Goal: Task Accomplishment & Management: Use online tool/utility

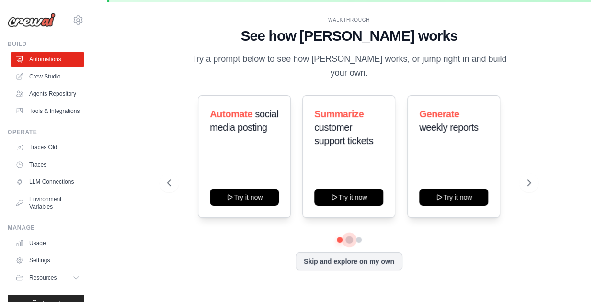
click at [349, 236] on button at bounding box center [349, 240] width 8 height 8
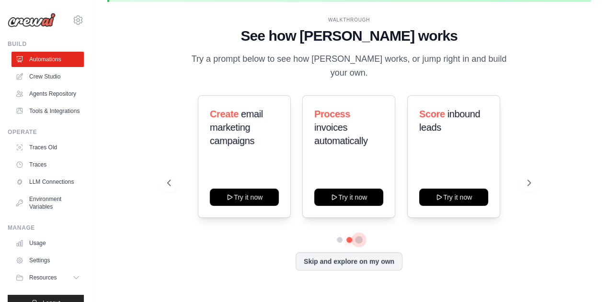
click at [359, 236] on button at bounding box center [359, 240] width 8 height 8
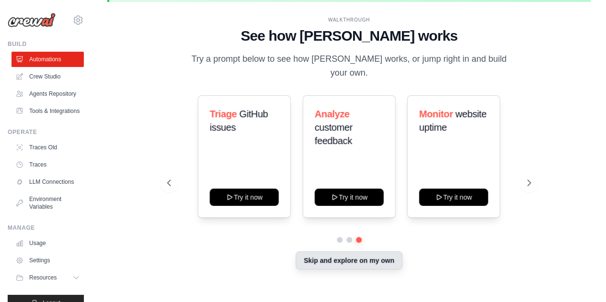
click at [358, 254] on button "Skip and explore on my own" at bounding box center [348, 260] width 107 height 18
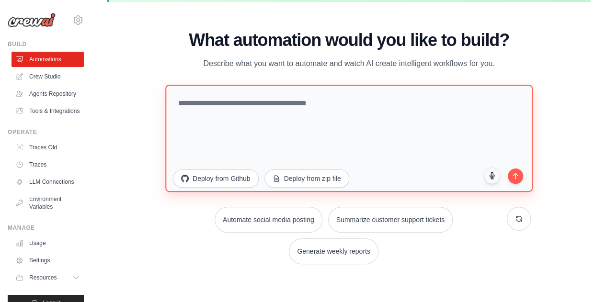
click at [254, 119] on textarea at bounding box center [348, 137] width 367 height 107
click at [225, 120] on textarea "**********" at bounding box center [348, 137] width 367 height 107
click at [222, 120] on textarea "**********" at bounding box center [348, 137] width 367 height 107
click at [311, 120] on textarea "**********" at bounding box center [348, 137] width 367 height 107
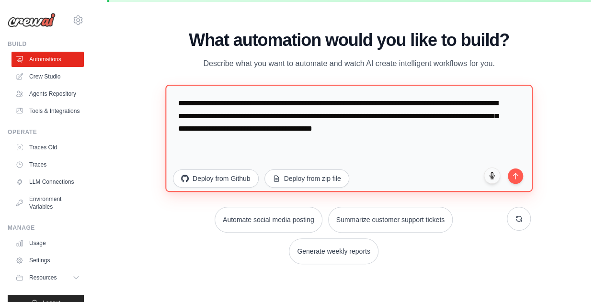
paste textarea "**********"
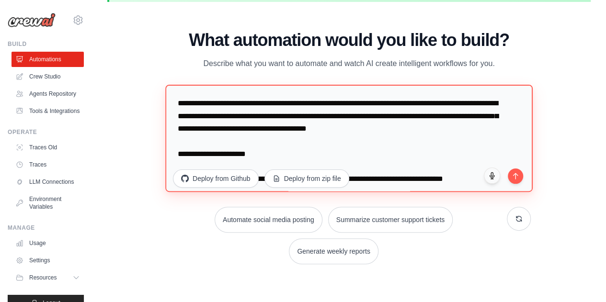
scroll to position [391, 0]
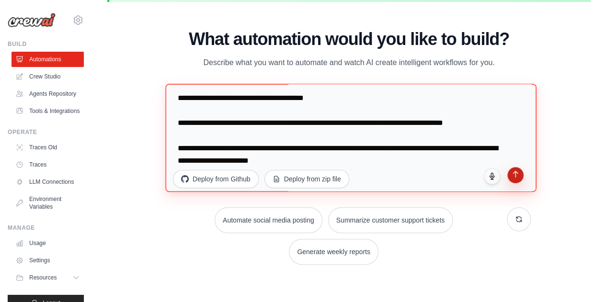
type textarea "**********"
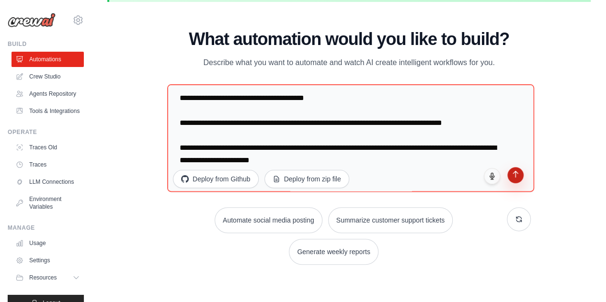
click at [512, 178] on icon "submit" at bounding box center [515, 174] width 8 height 8
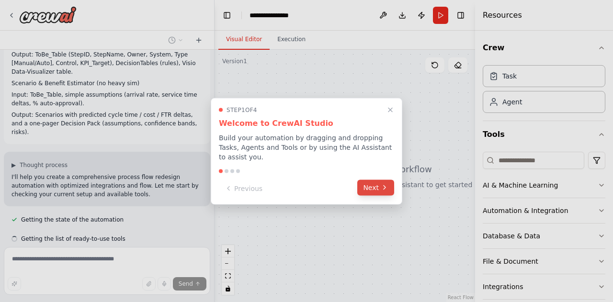
scroll to position [252, 0]
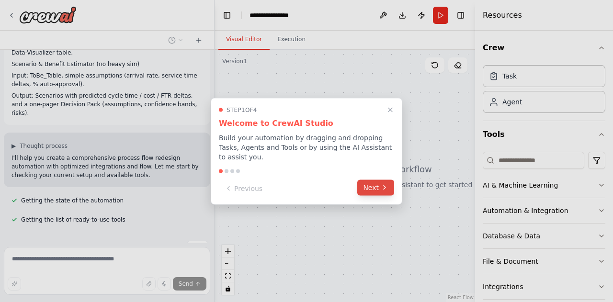
click at [375, 185] on button "Next" at bounding box center [375, 188] width 37 height 16
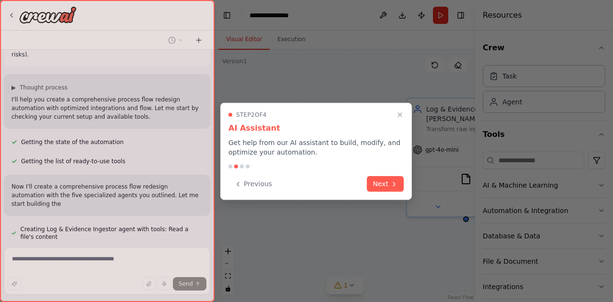
scroll to position [319, 0]
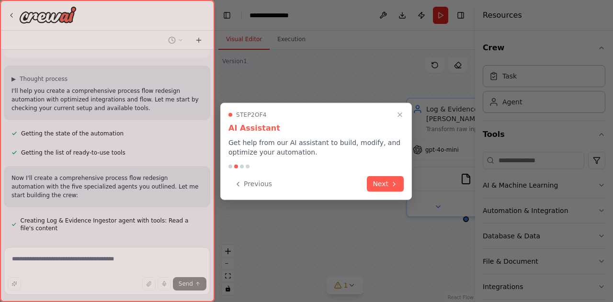
click at [375, 185] on button "Next" at bounding box center [385, 184] width 37 height 16
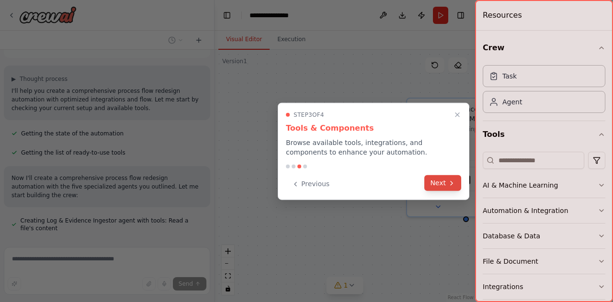
click at [446, 180] on button "Next" at bounding box center [442, 183] width 37 height 16
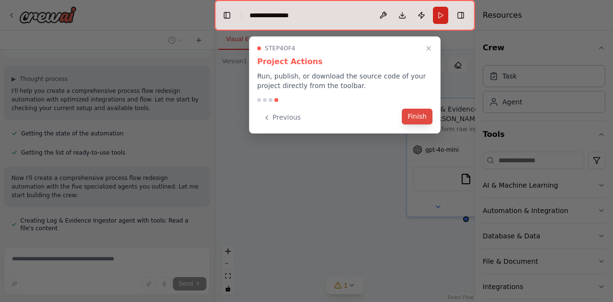
click at [420, 115] on button "Finish" at bounding box center [417, 117] width 31 height 16
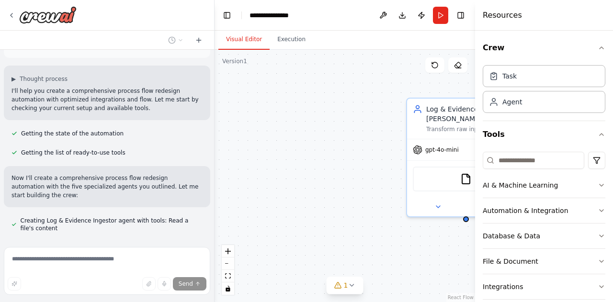
scroll to position [338, 0]
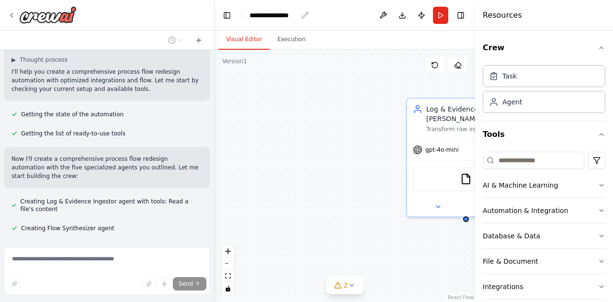
click at [289, 11] on div "**********" at bounding box center [273, 16] width 48 height 10
click at [301, 17] on div "**********" at bounding box center [285, 16] width 72 height 10
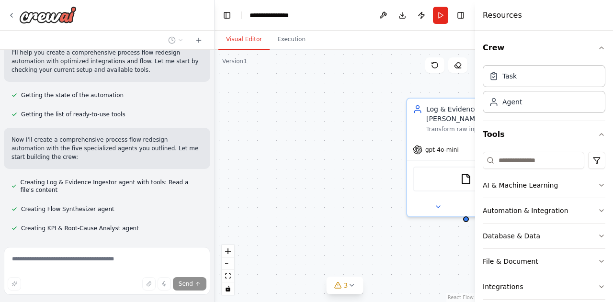
click at [301, 110] on div "Log & Evidence Ingestor Transform raw input data (CSV exports with case id, act…" at bounding box center [344, 176] width 260 height 252
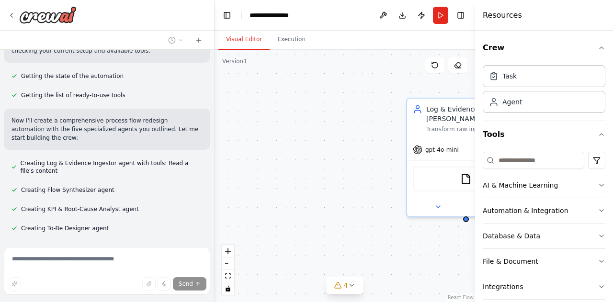
scroll to position [396, 0]
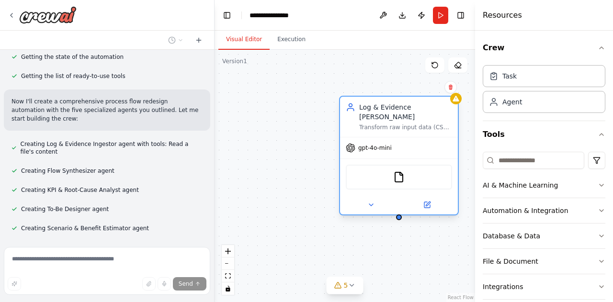
drag, startPoint x: 448, startPoint y: 118, endPoint x: 380, endPoint y: 112, distance: 68.3
click at [380, 124] on div "Transform raw input data (CSV exports with case id, activity, start/end timesta…" at bounding box center [405, 128] width 93 height 8
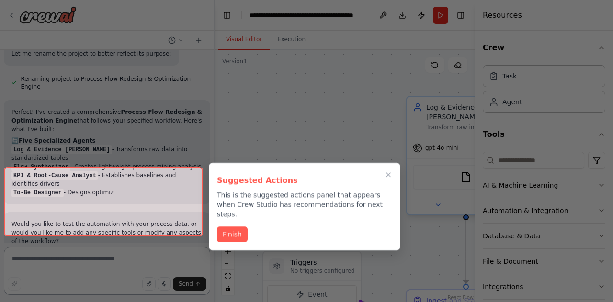
scroll to position [843, 0]
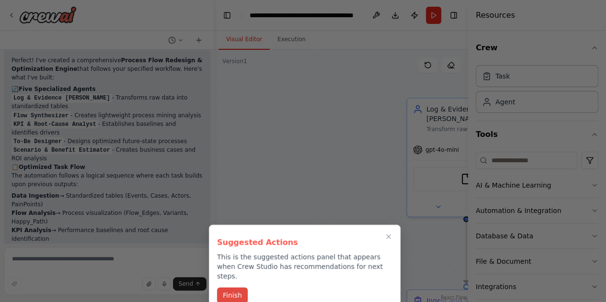
click at [229, 287] on button "Finish" at bounding box center [232, 295] width 31 height 16
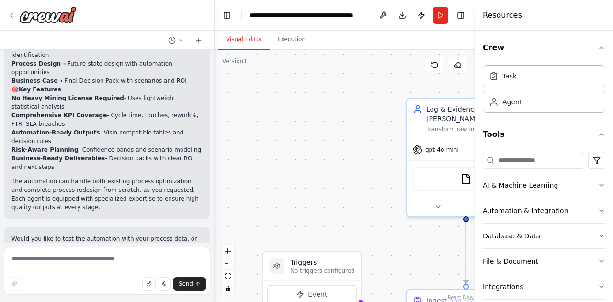
scroll to position [1067, 0]
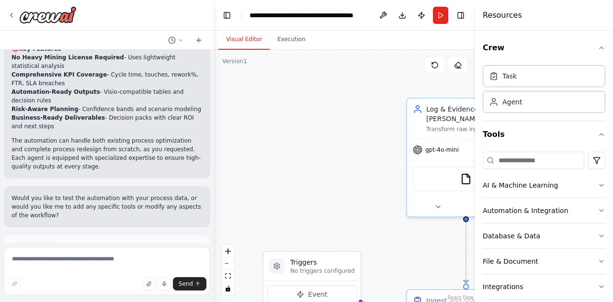
click at [145, 243] on div "Suggestion Dismiss I have some suggestions to help you move forward with your a…" at bounding box center [106, 270] width 191 height 55
click at [137, 282] on button "Run Automation" at bounding box center [106, 289] width 191 height 15
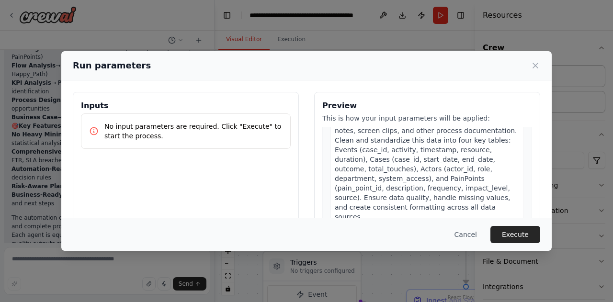
scroll to position [129, 0]
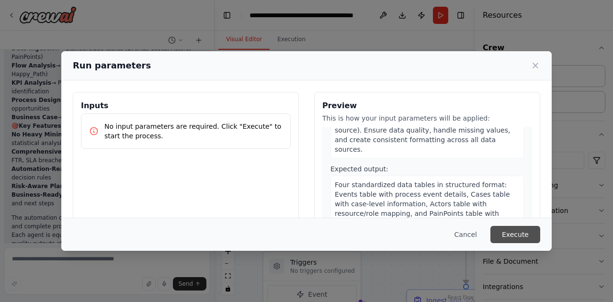
click at [504, 231] on button "Execute" at bounding box center [515, 234] width 50 height 17
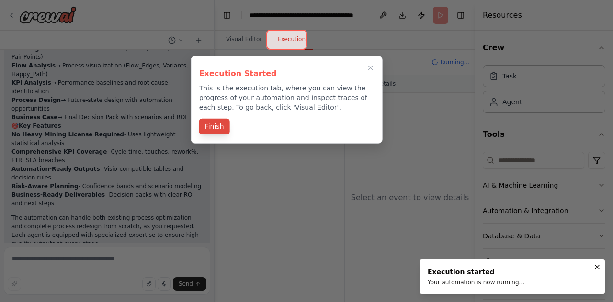
click at [215, 125] on button "Finish" at bounding box center [214, 127] width 31 height 16
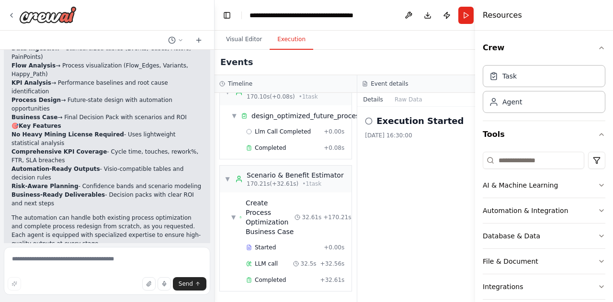
scroll to position [1067, 0]
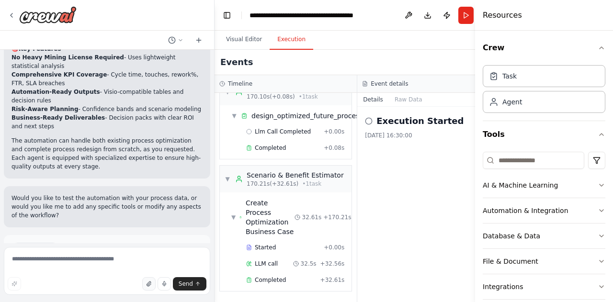
click at [147, 285] on button "button" at bounding box center [148, 283] width 13 height 13
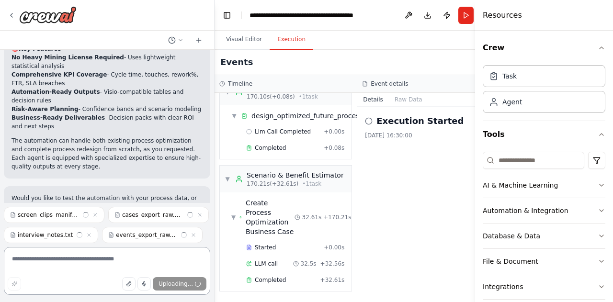
click at [88, 260] on textarea at bounding box center [107, 271] width 206 height 48
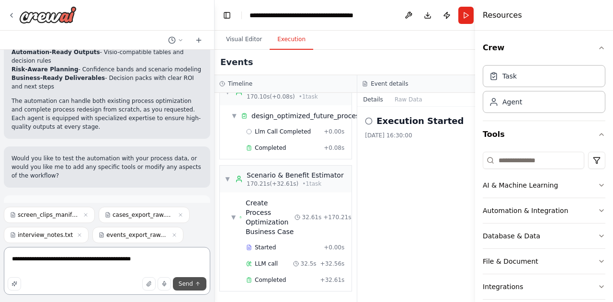
type textarea "**********"
click at [193, 285] on button "Send" at bounding box center [190, 283] width 34 height 13
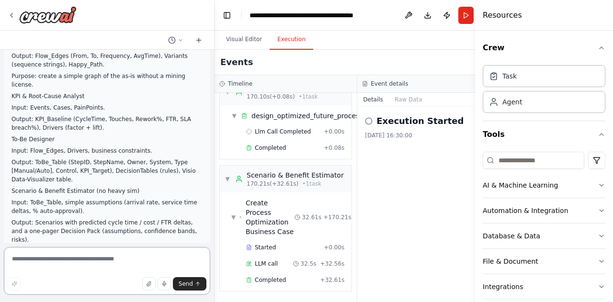
scroll to position [0, 0]
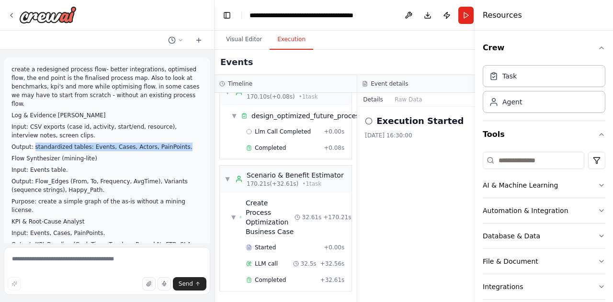
drag, startPoint x: 34, startPoint y: 140, endPoint x: 174, endPoint y: 140, distance: 140.7
click at [174, 143] on p "Output: standardized tables: Events, Cases, Actors, PainPoints." at bounding box center [106, 147] width 191 height 9
click at [91, 143] on p "Output: standardized tables: Events, Cases, Actors, PainPoints." at bounding box center [106, 147] width 191 height 9
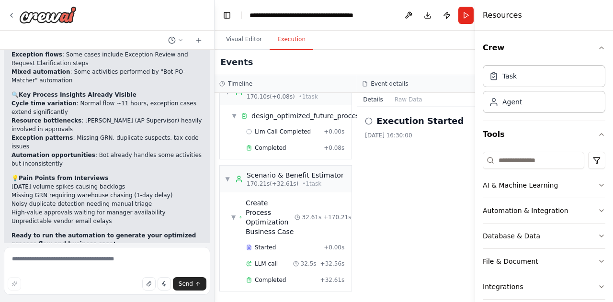
scroll to position [1684, 0]
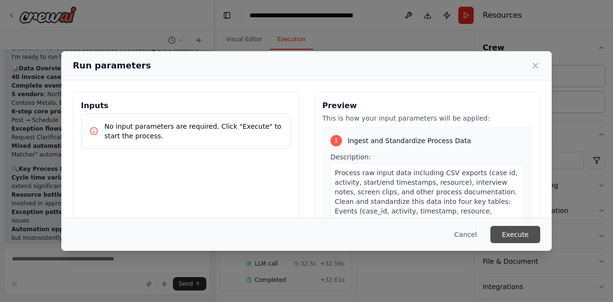
click at [508, 236] on button "Execute" at bounding box center [515, 234] width 50 height 17
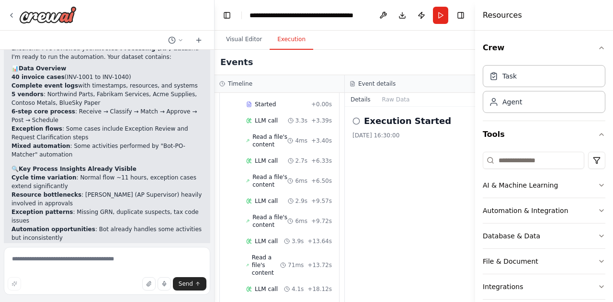
scroll to position [0, 0]
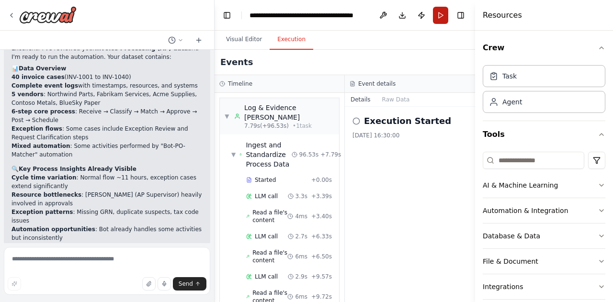
click at [439, 14] on button "Run" at bounding box center [440, 15] width 15 height 17
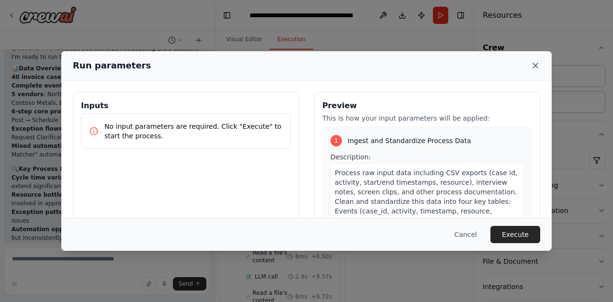
click at [530, 65] on icon at bounding box center [535, 66] width 10 height 10
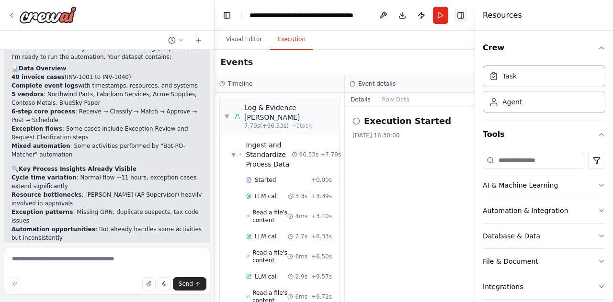
click at [456, 17] on button "Toggle Right Sidebar" at bounding box center [460, 15] width 13 height 13
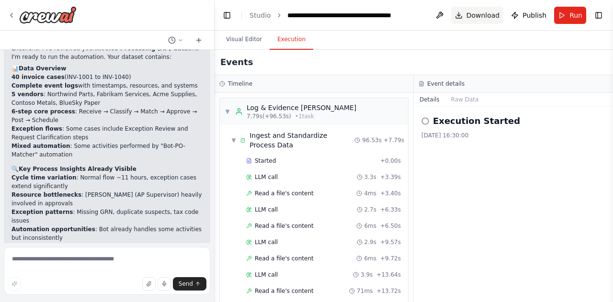
click at [483, 16] on span "Download" at bounding box center [483, 16] width 34 height 10
click at [571, 18] on span "Run" at bounding box center [575, 16] width 13 height 10
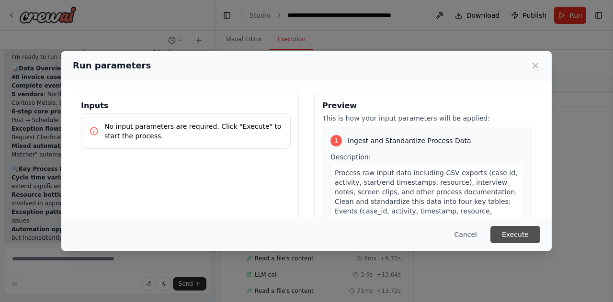
click at [529, 234] on button "Execute" at bounding box center [515, 234] width 50 height 17
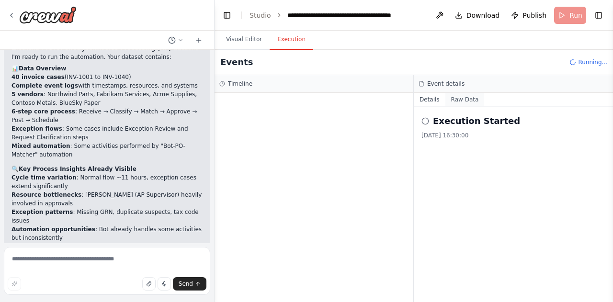
click at [457, 99] on button "Raw Data" at bounding box center [464, 99] width 39 height 13
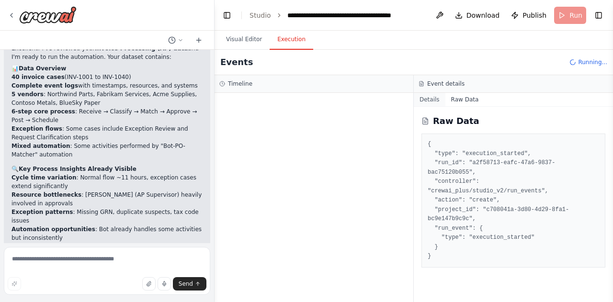
click at [431, 97] on button "Details" at bounding box center [430, 99] width 32 height 13
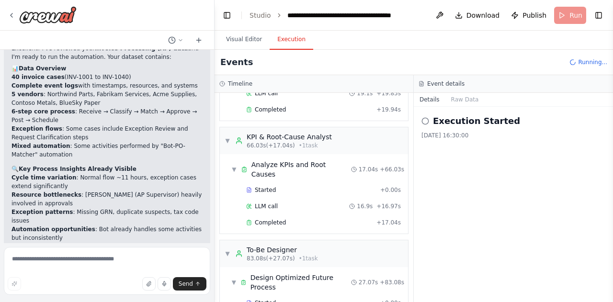
scroll to position [569, 0]
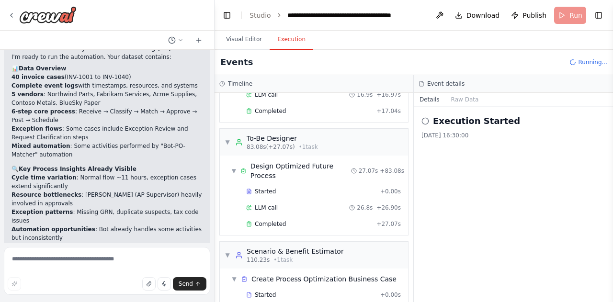
click at [148, 173] on li "Cycle time variation : Normal flow ~11 hours, exception cases extend significan…" at bounding box center [106, 181] width 191 height 17
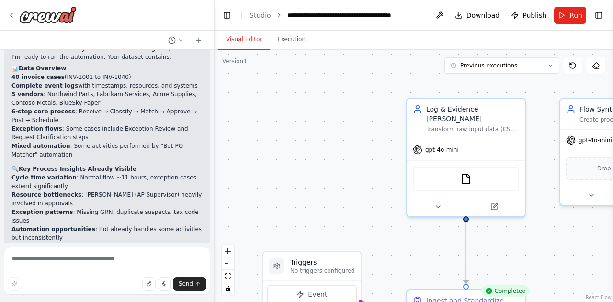
click at [245, 46] on button "Visual Editor" at bounding box center [243, 40] width 51 height 20
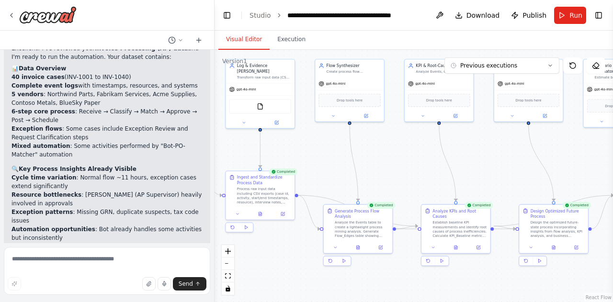
drag, startPoint x: 362, startPoint y: 181, endPoint x: 194, endPoint y: 119, distance: 179.2
click at [194, 119] on div "create a redesigned process flow- better integrations, optimised flow, the end …" at bounding box center [306, 151] width 613 height 302
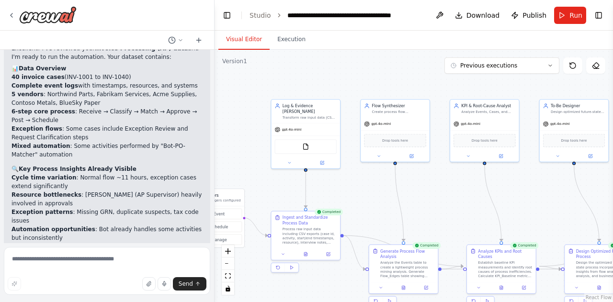
drag, startPoint x: 495, startPoint y: 178, endPoint x: 544, endPoint y: 218, distance: 63.3
click at [544, 218] on div ".deletable-edge-delete-btn { width: 20px; height: 20px; border: 0px solid #ffff…" at bounding box center [413, 176] width 398 height 252
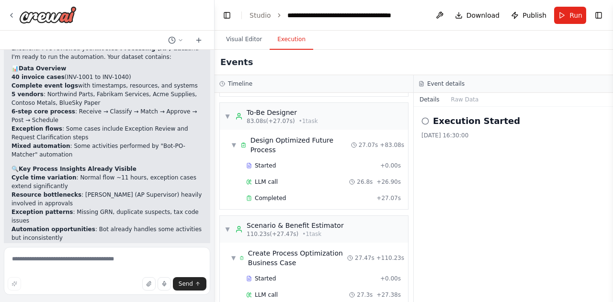
click at [282, 38] on button "Execution" at bounding box center [292, 40] width 44 height 20
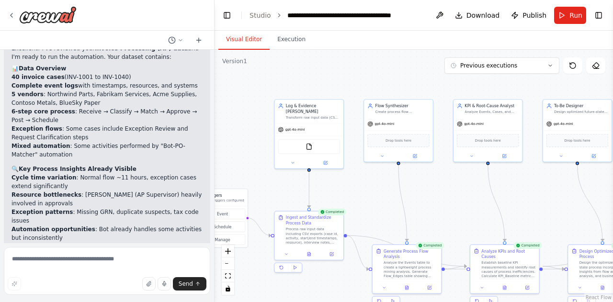
click at [246, 44] on button "Visual Editor" at bounding box center [243, 40] width 51 height 20
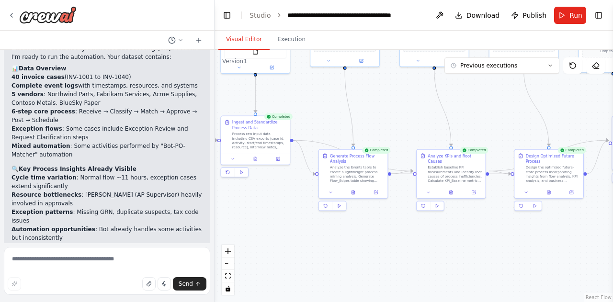
drag, startPoint x: 446, startPoint y: 221, endPoint x: 393, endPoint y: 125, distance: 109.3
click at [393, 125] on div ".deletable-edge-delete-btn { width: 20px; height: 20px; border: 0px solid #ffff…" at bounding box center [413, 176] width 398 height 252
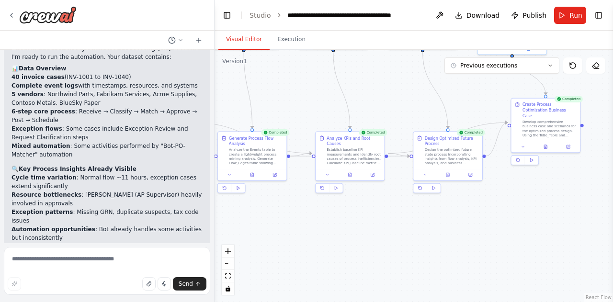
drag, startPoint x: 557, startPoint y: 217, endPoint x: 456, endPoint y: 199, distance: 102.6
click at [456, 199] on div ".deletable-edge-delete-btn { width: 20px; height: 20px; border: 0px solid #ffff…" at bounding box center [413, 176] width 398 height 252
click at [424, 175] on icon at bounding box center [425, 173] width 4 height 4
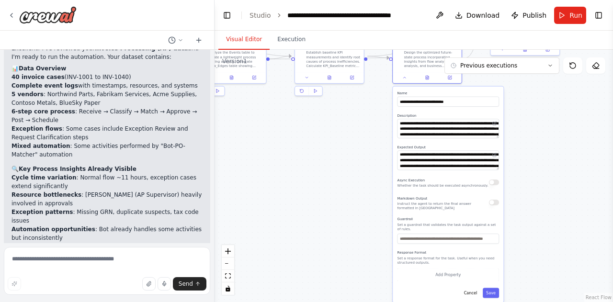
drag, startPoint x: 560, startPoint y: 237, endPoint x: 539, endPoint y: 141, distance: 98.4
click at [539, 141] on div ".deletable-edge-delete-btn { width: 20px; height: 20px; border: 0px solid #ffff…" at bounding box center [413, 176] width 398 height 252
click at [474, 291] on button "Cancel" at bounding box center [471, 293] width 20 height 10
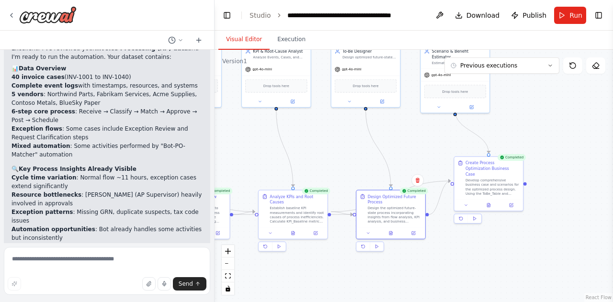
drag, startPoint x: 493, startPoint y: 143, endPoint x: 457, endPoint y: 300, distance: 160.6
click at [457, 300] on div ".deletable-edge-delete-btn { width: 20px; height: 20px; border: 0px solid #ffff…" at bounding box center [413, 176] width 398 height 252
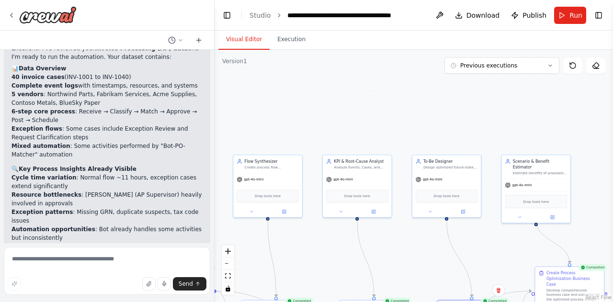
drag, startPoint x: 492, startPoint y: 132, endPoint x: 573, endPoint y: 244, distance: 137.5
click at [573, 244] on div ".deletable-edge-delete-btn { width: 20px; height: 20px; border: 0px solid #ffff…" at bounding box center [413, 176] width 398 height 252
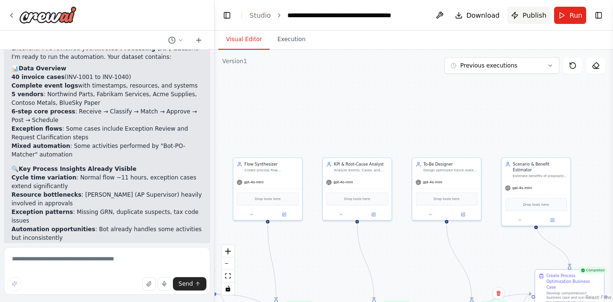
click at [529, 18] on span "Publish" at bounding box center [534, 16] width 24 height 10
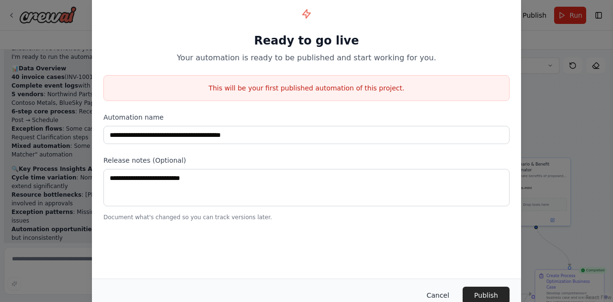
click at [447, 293] on button "Cancel" at bounding box center [438, 295] width 38 height 17
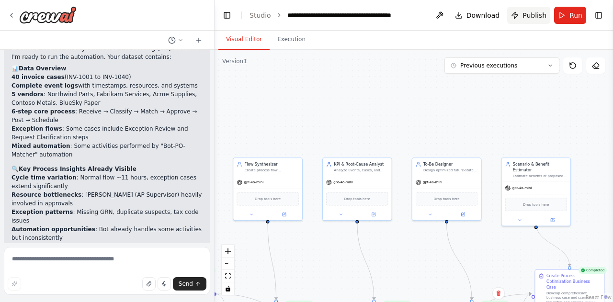
click at [521, 20] on button "Publish" at bounding box center [528, 15] width 43 height 17
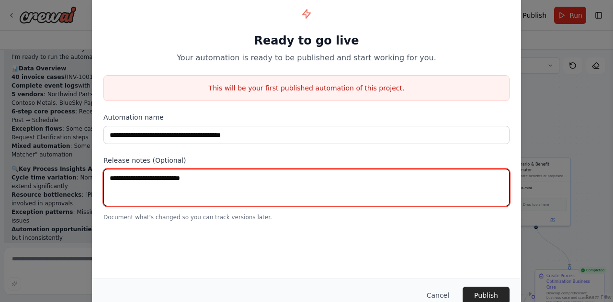
click at [342, 190] on textarea at bounding box center [306, 187] width 406 height 37
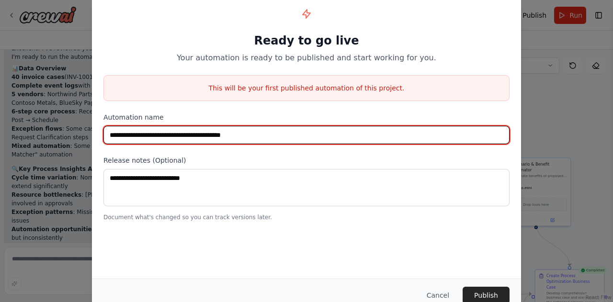
click at [294, 132] on input "**********" at bounding box center [306, 135] width 406 height 18
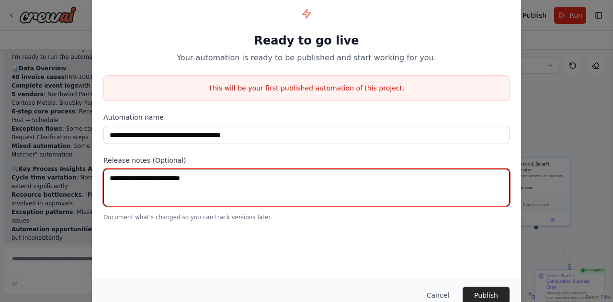
click at [308, 191] on textarea at bounding box center [306, 187] width 406 height 37
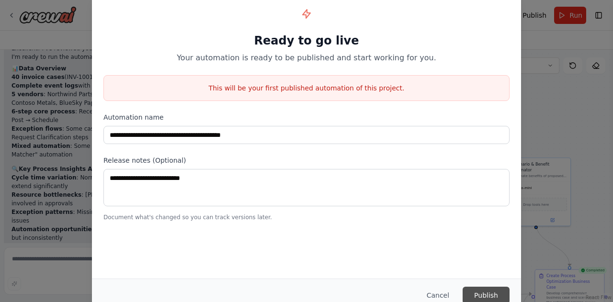
click at [485, 295] on button "Publish" at bounding box center [485, 295] width 47 height 17
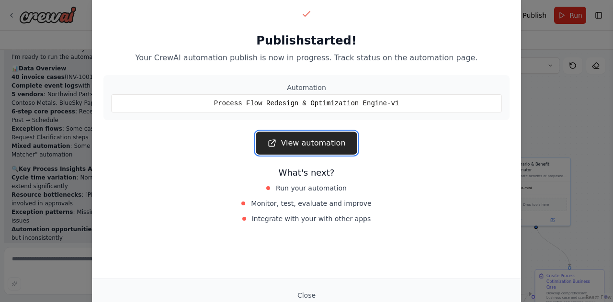
click at [325, 144] on link "View automation" at bounding box center [306, 143] width 101 height 23
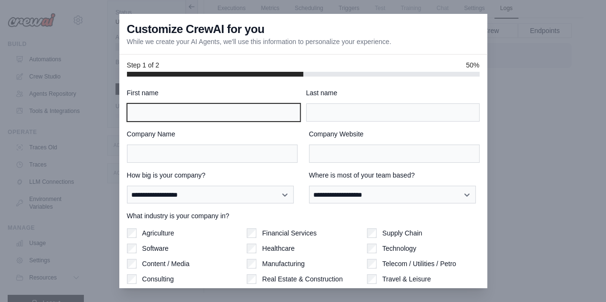
click at [198, 111] on input "First name" at bounding box center [213, 112] width 173 height 18
type input "******"
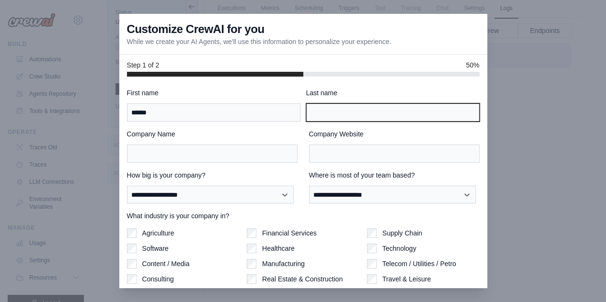
click at [333, 110] on input "Last name" at bounding box center [392, 112] width 173 height 18
type input "******"
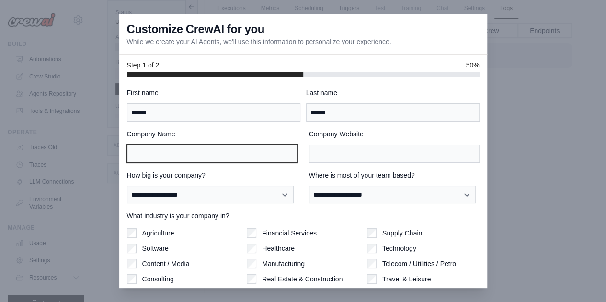
click at [242, 157] on input "Company Name" at bounding box center [212, 154] width 170 height 18
click at [144, 157] on input "*********" at bounding box center [212, 154] width 170 height 18
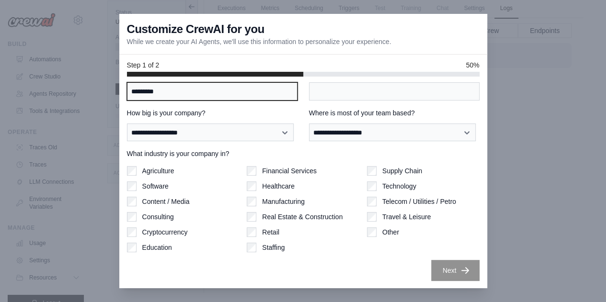
type input "*********"
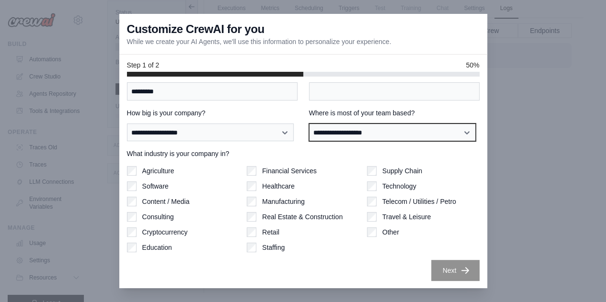
click at [327, 135] on select "**********" at bounding box center [392, 133] width 167 height 18
select select "**********"
click at [309, 124] on select "**********" at bounding box center [392, 133] width 167 height 18
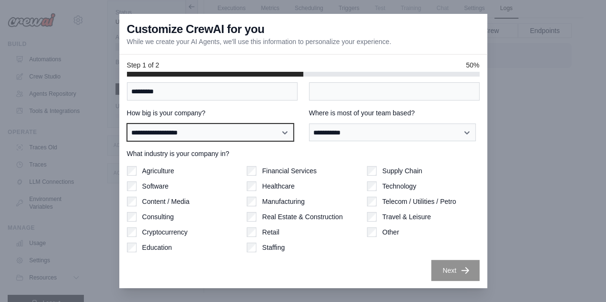
click at [196, 130] on select "**********" at bounding box center [210, 133] width 167 height 18
select select "**********"
click at [127, 124] on select "**********" at bounding box center [210, 133] width 167 height 18
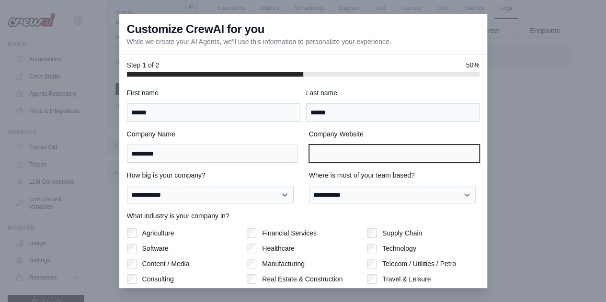
click at [336, 157] on input "Company Website" at bounding box center [394, 154] width 170 height 18
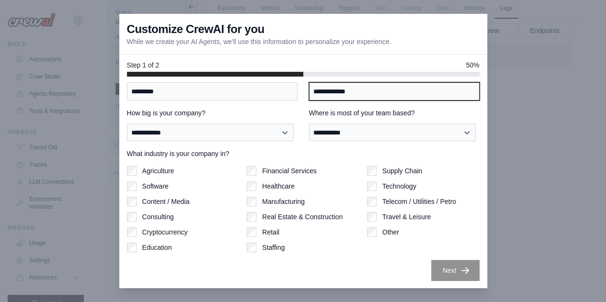
type input "**********"
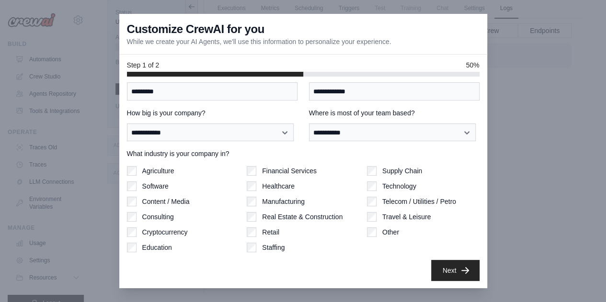
click at [152, 174] on label "Agriculture" at bounding box center [158, 171] width 32 height 10
click at [450, 274] on button "Next" at bounding box center [455, 269] width 48 height 21
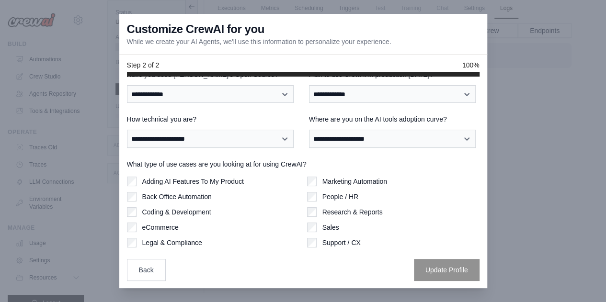
scroll to position [0, 0]
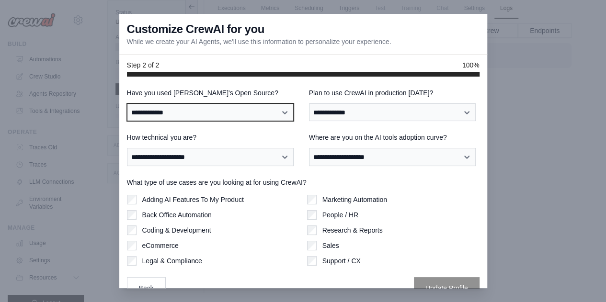
click at [257, 109] on select "**********" at bounding box center [210, 112] width 167 height 18
select select "**********"
click at [127, 103] on select "**********" at bounding box center [210, 112] width 167 height 18
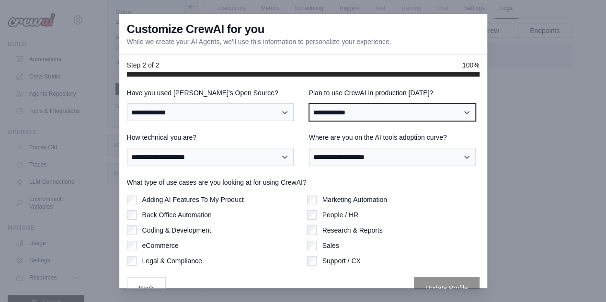
click at [352, 116] on select "**********" at bounding box center [392, 112] width 167 height 18
select select "****"
click at [309, 103] on select "**********" at bounding box center [392, 112] width 167 height 18
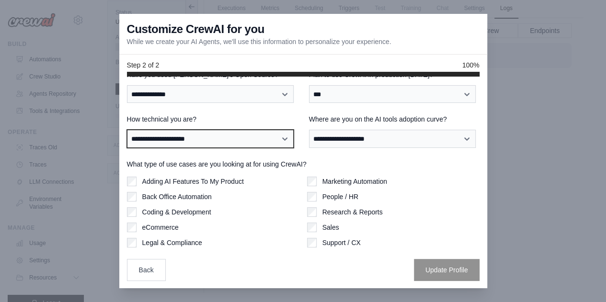
click at [254, 144] on select "**********" at bounding box center [210, 139] width 167 height 18
select select "**********"
click at [127, 130] on select "**********" at bounding box center [210, 139] width 167 height 18
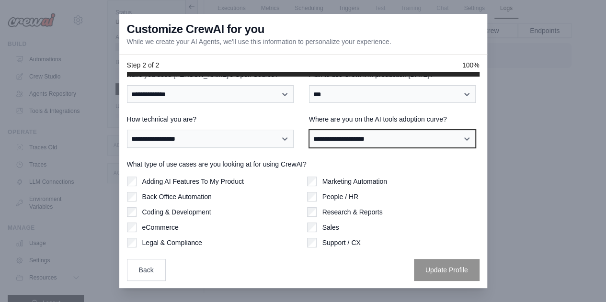
click at [368, 132] on select "**********" at bounding box center [392, 139] width 167 height 18
select select "**********"
click at [309, 130] on select "**********" at bounding box center [392, 139] width 167 height 18
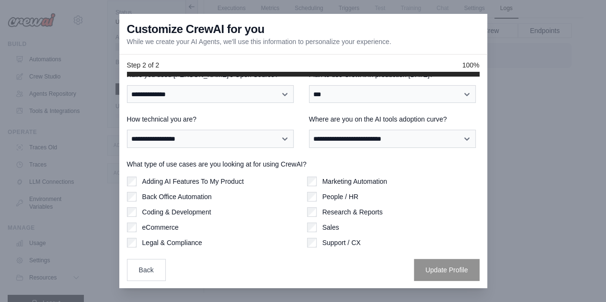
click at [205, 183] on label "Adding AI Features To My Product" at bounding box center [192, 182] width 101 height 10
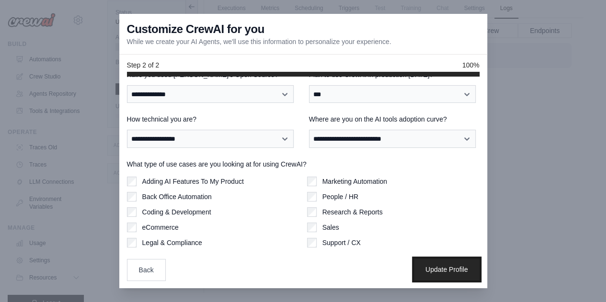
click at [435, 275] on button "Update Profile" at bounding box center [447, 270] width 66 height 22
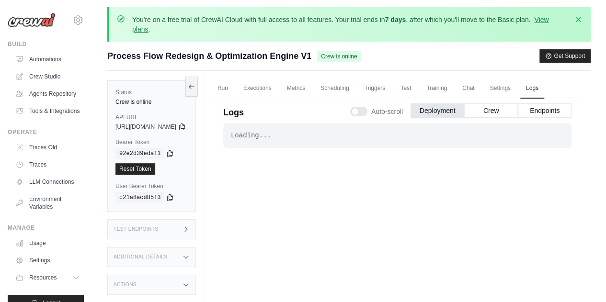
scroll to position [3, 0]
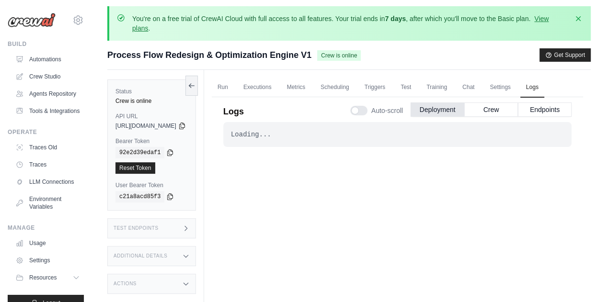
click at [481, 116] on div "Deployment Crew Endpoints" at bounding box center [490, 109] width 161 height 14
click at [484, 112] on button "Crew" at bounding box center [491, 109] width 54 height 14
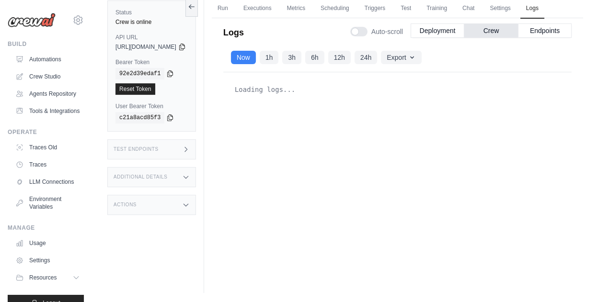
scroll to position [0, 0]
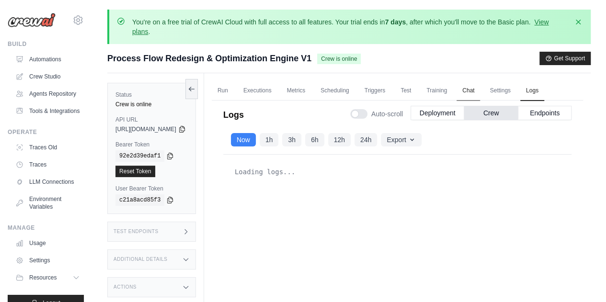
click at [480, 84] on link "Chat" at bounding box center [467, 91] width 23 height 20
click at [234, 87] on link "Run" at bounding box center [223, 91] width 22 height 20
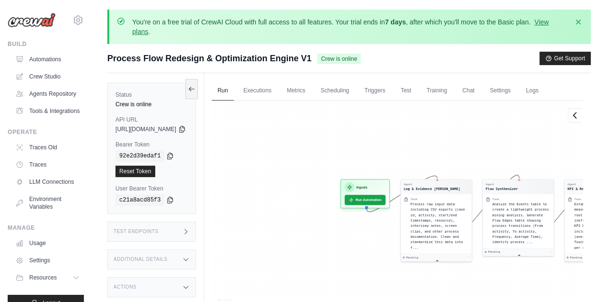
drag, startPoint x: 279, startPoint y: 161, endPoint x: 491, endPoint y: 149, distance: 212.4
click at [491, 149] on div "Agent Log & Evidence Ingestor Task Process raw input data including CSV exports…" at bounding box center [397, 229] width 371 height 257
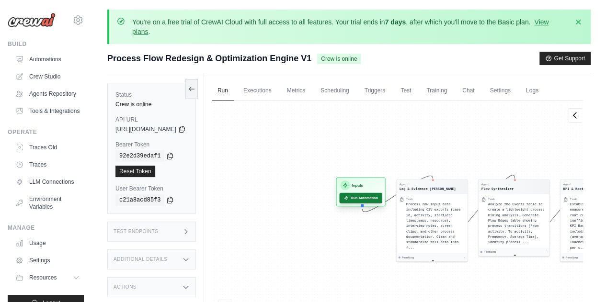
click at [379, 198] on button "Run Automation" at bounding box center [360, 198] width 43 height 11
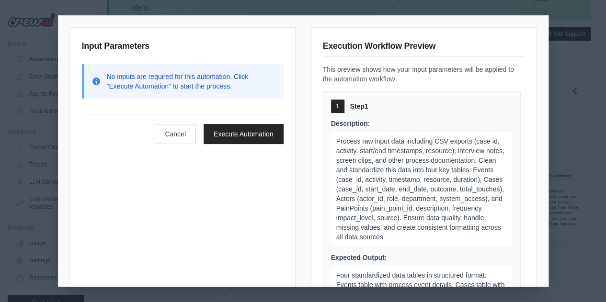
click at [142, 83] on p "No inputs are required for this automation. Click "Execute Automation" to start…" at bounding box center [191, 81] width 169 height 19
click at [125, 164] on div "Input Parameters No inputs are required for this automation. Click "Execute Aut…" at bounding box center [182, 173] width 225 height 292
click at [165, 79] on p "No inputs are required for this automation. Click "Execute Automation" to start…" at bounding box center [191, 81] width 169 height 19
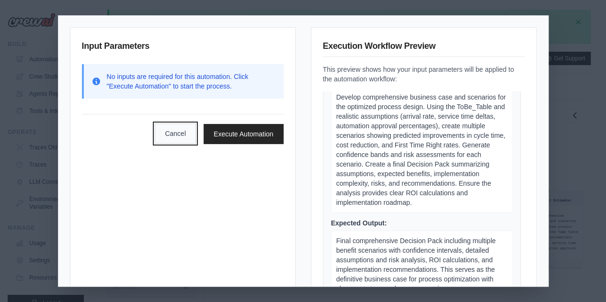
click at [177, 132] on button "Cancel" at bounding box center [175, 134] width 41 height 20
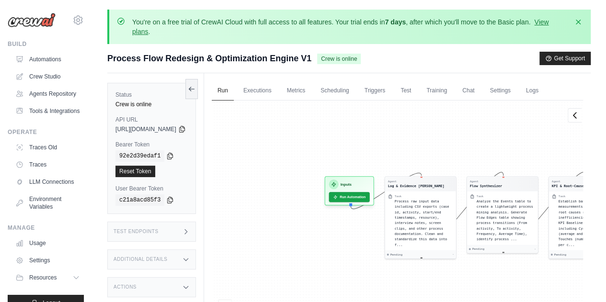
drag, startPoint x: 284, startPoint y: 140, endPoint x: 468, endPoint y: 128, distance: 184.3
click at [468, 128] on div "Agent Log & Evidence Ingestor Task Process raw input data including CSV exports…" at bounding box center [397, 229] width 371 height 257
click at [444, 213] on div "Process raw input data including CSV exports (case id, activity, start/end time…" at bounding box center [423, 222] width 58 height 49
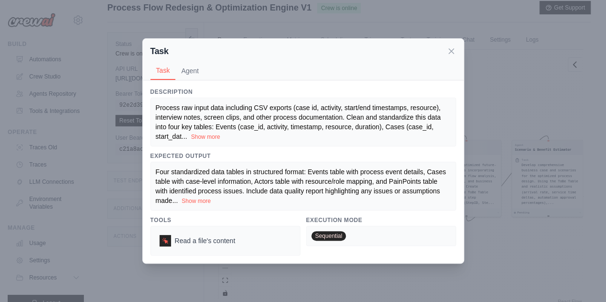
scroll to position [31, 0]
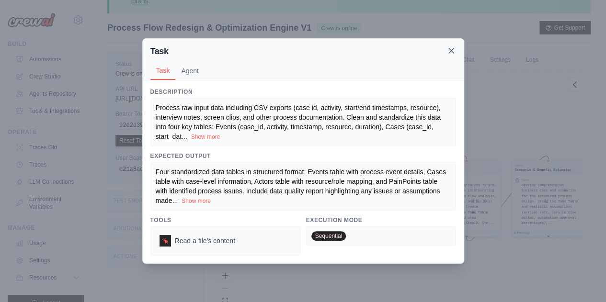
click at [450, 53] on icon at bounding box center [451, 51] width 10 height 10
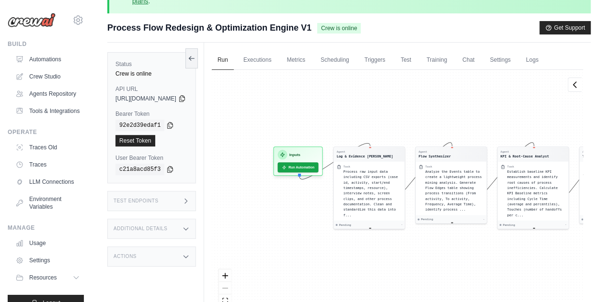
drag, startPoint x: 326, startPoint y: 124, endPoint x: 430, endPoint y: 122, distance: 104.4
click at [430, 122] on div "Agent Log & Evidence Ingestor Task Process raw input data including CSV exports…" at bounding box center [397, 198] width 371 height 257
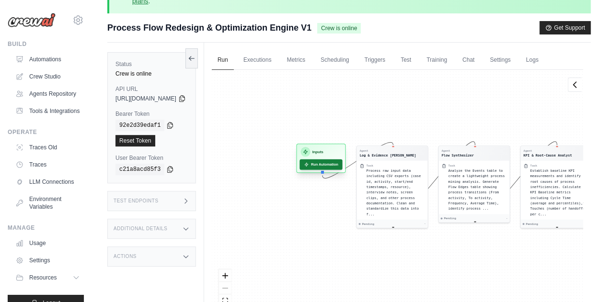
click at [342, 166] on button "Run Automation" at bounding box center [320, 164] width 43 height 11
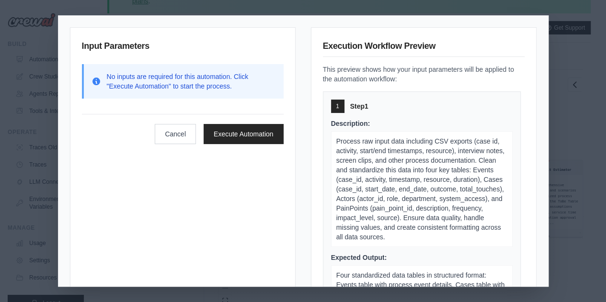
click at [201, 190] on div "Input Parameters No inputs are required for this automation. Click "Execute Aut…" at bounding box center [182, 173] width 225 height 292
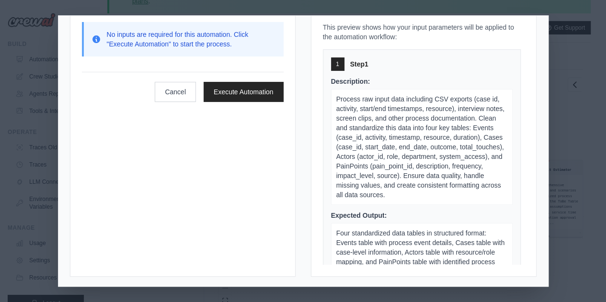
scroll to position [0, 0]
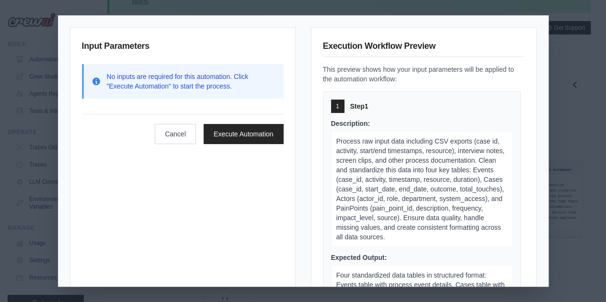
click at [160, 79] on p "No inputs are required for this automation. Click "Execute Automation" to start…" at bounding box center [191, 81] width 169 height 19
click at [133, 134] on div "Cancel Execute Automation" at bounding box center [183, 129] width 202 height 30
click at [232, 180] on div "Input Parameters No inputs are required for this automation. Click "Execute Aut…" at bounding box center [182, 173] width 225 height 292
click at [223, 131] on button "Execute Automation" at bounding box center [243, 134] width 80 height 20
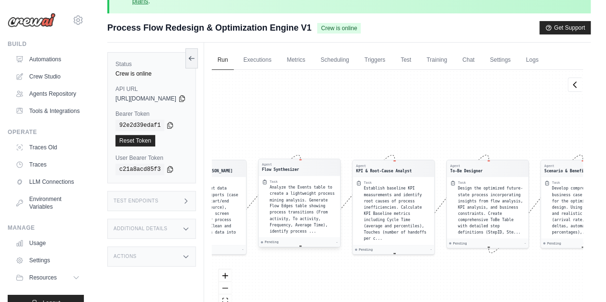
scroll to position [66, 0]
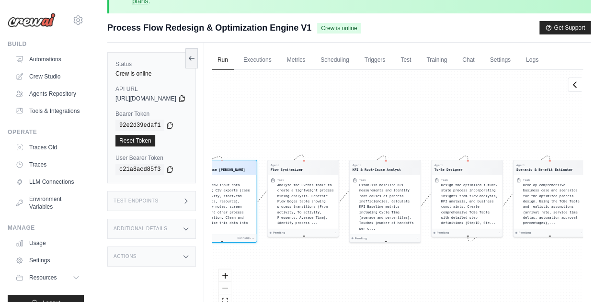
drag, startPoint x: 301, startPoint y: 110, endPoint x: 450, endPoint y: 105, distance: 149.4
click at [450, 105] on div "Agent Log & Evidence Ingestor Task Process raw input data including CSV exports…" at bounding box center [397, 198] width 371 height 257
drag, startPoint x: 400, startPoint y: 120, endPoint x: 482, endPoint y: 121, distance: 81.4
click at [482, 121] on div "Agent Log & Evidence Ingestor Task Process raw input data including CSV exports…" at bounding box center [397, 198] width 371 height 257
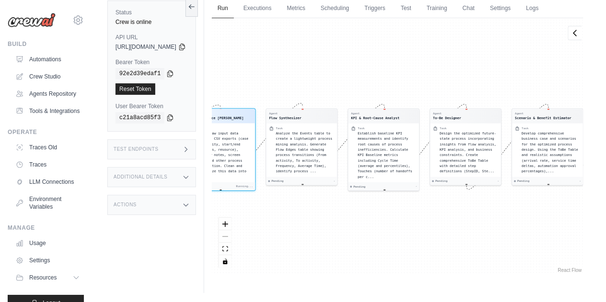
scroll to position [82, 0]
click at [169, 204] on div "Actions" at bounding box center [151, 205] width 89 height 20
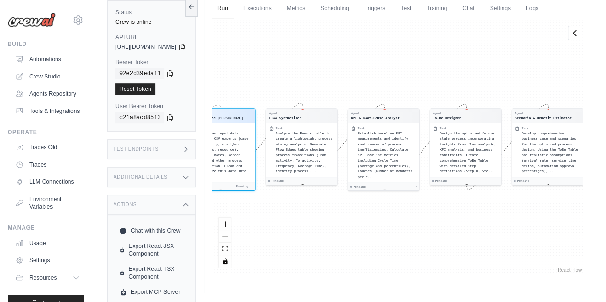
scroll to position [101, 0]
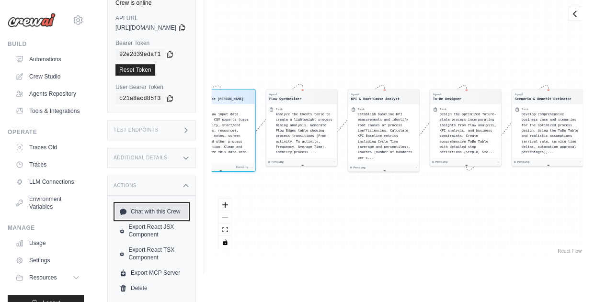
click at [169, 211] on link "Chat with this Crew" at bounding box center [151, 211] width 72 height 15
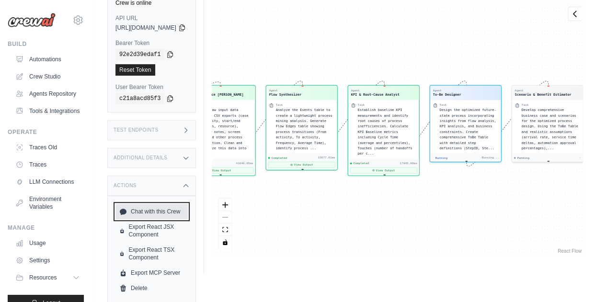
scroll to position [607, 0]
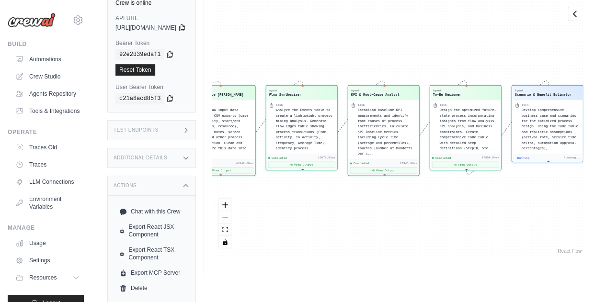
click at [196, 160] on div "Additional Details" at bounding box center [151, 158] width 89 height 20
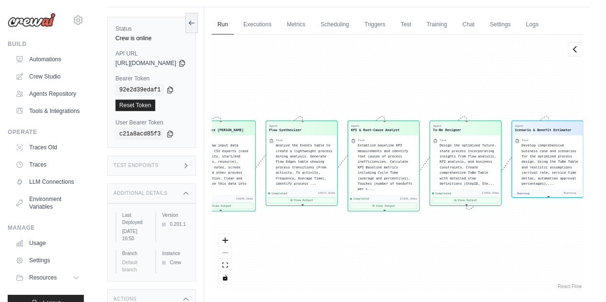
scroll to position [61, 0]
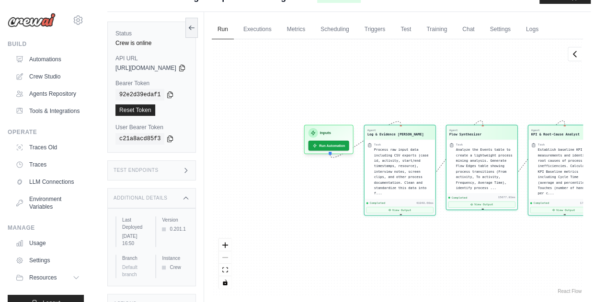
drag, startPoint x: 300, startPoint y: 90, endPoint x: 486, endPoint y: 90, distance: 186.2
click at [486, 90] on div "Agent Log & Evidence Ingestor Task Process raw input data including CSV exports…" at bounding box center [397, 167] width 371 height 257
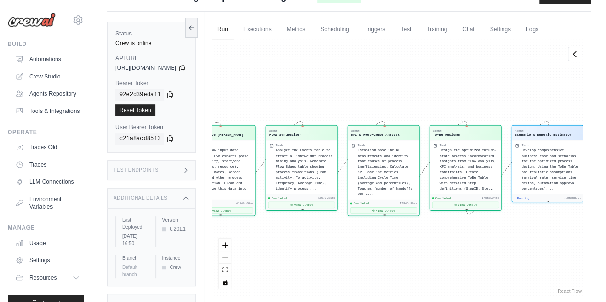
drag, startPoint x: 284, startPoint y: 95, endPoint x: 375, endPoint y: 91, distance: 91.0
click at [375, 91] on div "Agent Log & Evidence Ingestor Task Process raw input data including CSV exports…" at bounding box center [397, 167] width 371 height 257
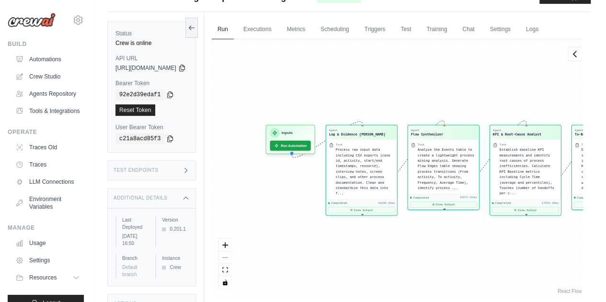
drag, startPoint x: 315, startPoint y: 106, endPoint x: 459, endPoint y: 105, distance: 143.1
click at [459, 105] on div "Agent Log & Evidence Ingestor Task Process raw input data including CSV exports…" at bounding box center [397, 167] width 371 height 257
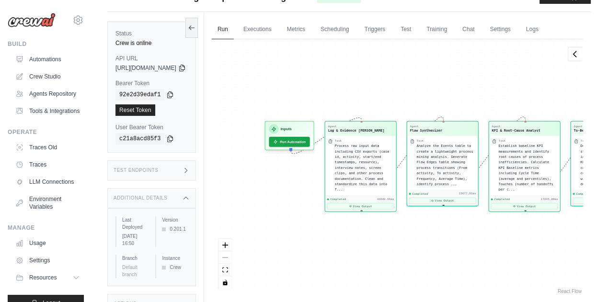
drag, startPoint x: 296, startPoint y: 98, endPoint x: 437, endPoint y: 93, distance: 140.8
click at [437, 93] on div "Agent Log & Evidence Ingestor Task Process raw input data including CSV exports…" at bounding box center [397, 167] width 371 height 257
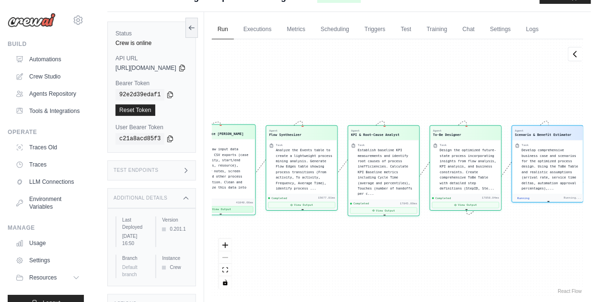
click at [253, 206] on button "View Output" at bounding box center [219, 209] width 67 height 6
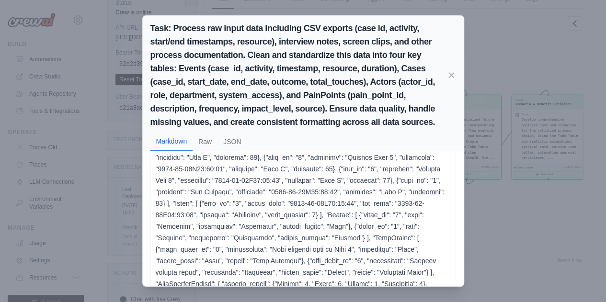
scroll to position [23, 0]
click at [199, 141] on button "Raw" at bounding box center [204, 141] width 25 height 18
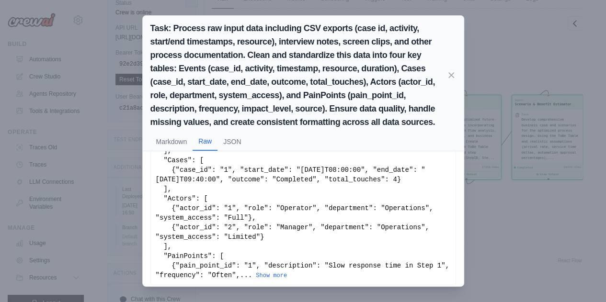
scroll to position [119, 0]
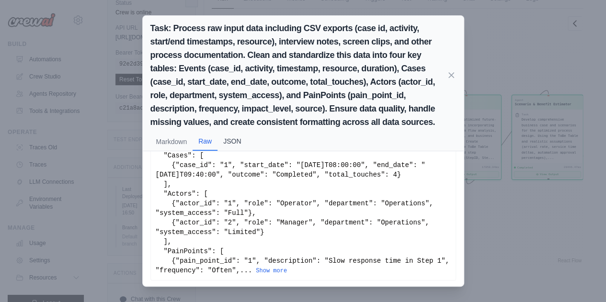
click at [228, 140] on button "JSON" at bounding box center [231, 141] width 29 height 18
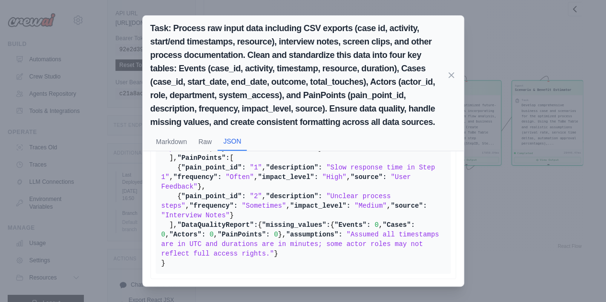
scroll to position [105, 0]
click at [446, 77] on icon at bounding box center [451, 75] width 10 height 10
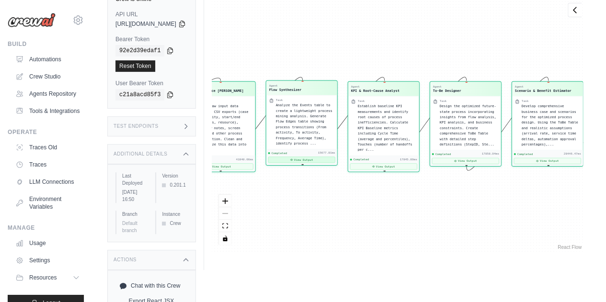
click at [326, 157] on button "View Output" at bounding box center [301, 160] width 67 height 6
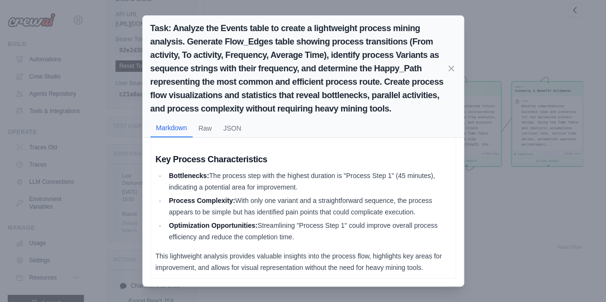
scroll to position [458, 0]
click at [449, 67] on icon at bounding box center [451, 68] width 5 height 5
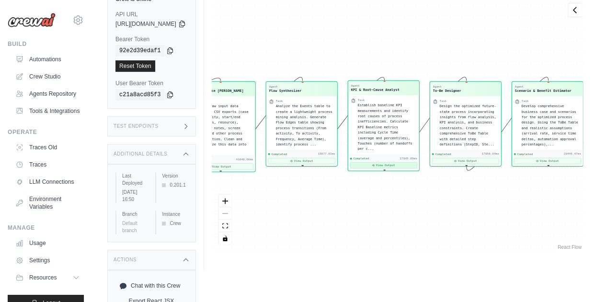
click at [409, 162] on button "View Output" at bounding box center [382, 165] width 67 height 6
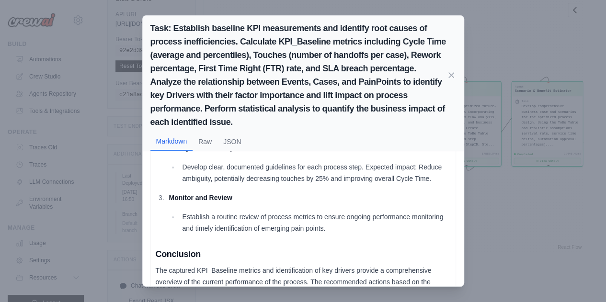
scroll to position [718, 0]
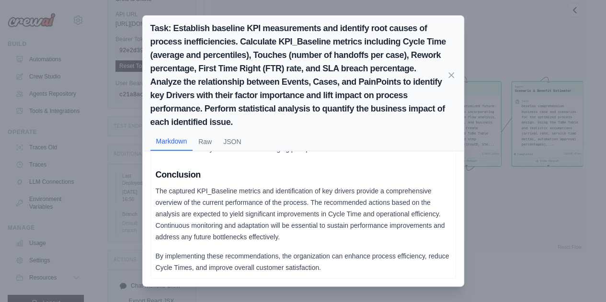
click at [502, 223] on div "Task: Establish baseline KPI measurements and identify root causes of process i…" at bounding box center [303, 151] width 606 height 302
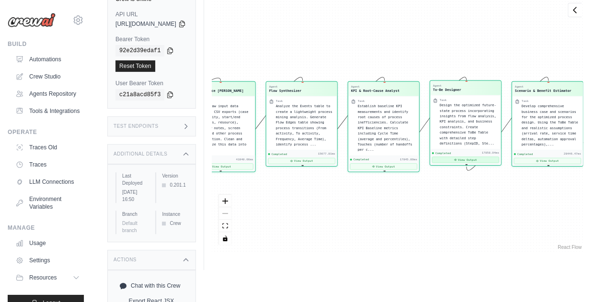
click at [487, 158] on button "View Output" at bounding box center [464, 160] width 67 height 6
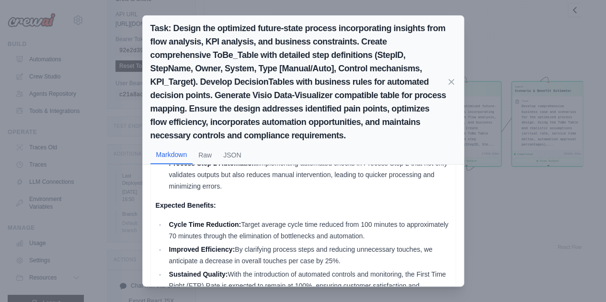
scroll to position [490, 0]
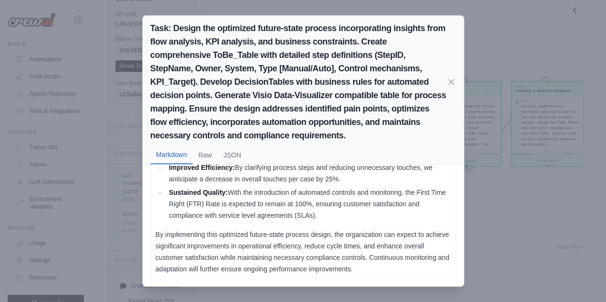
click at [495, 223] on div "Task: Design the optimized future-state process incorporating insights from flo…" at bounding box center [303, 151] width 606 height 302
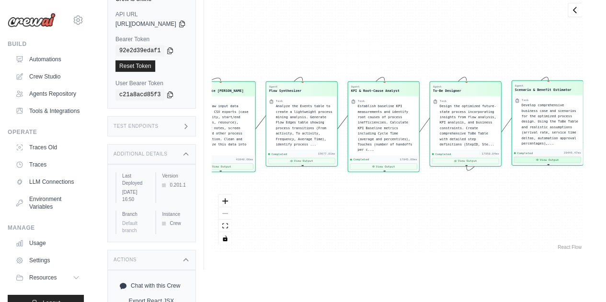
click at [538, 158] on icon at bounding box center [536, 159] width 3 height 3
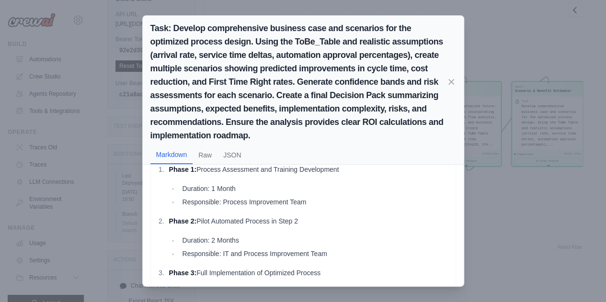
scroll to position [995, 0]
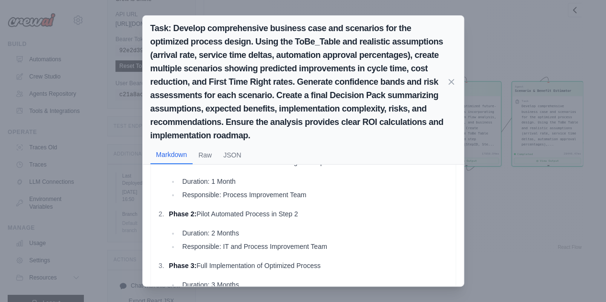
click at [519, 202] on div "Task: Develop comprehensive business case and scenarios for the optimized proce…" at bounding box center [303, 151] width 606 height 302
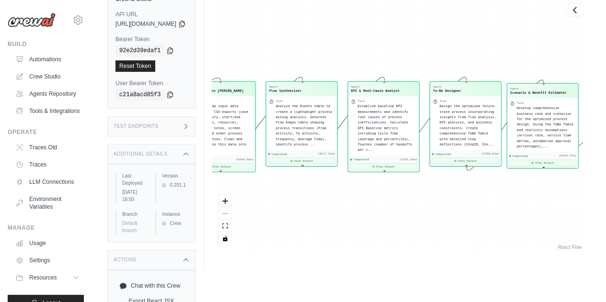
drag, startPoint x: 550, startPoint y: 119, endPoint x: 544, endPoint y: 122, distance: 6.4
click at [544, 122] on span "Develop comprehensive business case and scenarios for the optimized process des…" at bounding box center [544, 127] width 56 height 42
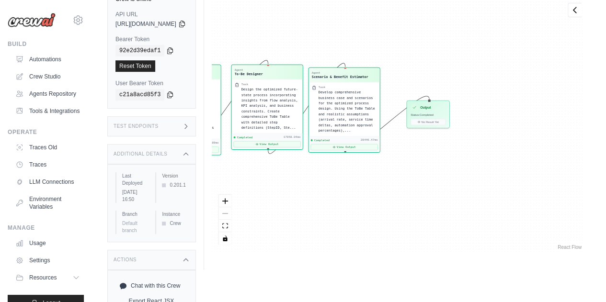
drag, startPoint x: 482, startPoint y: 194, endPoint x: 283, endPoint y: 177, distance: 198.9
click at [283, 177] on div "Agent Log & Evidence Ingestor Task Process raw input data including CSV exports…" at bounding box center [397, 123] width 371 height 257
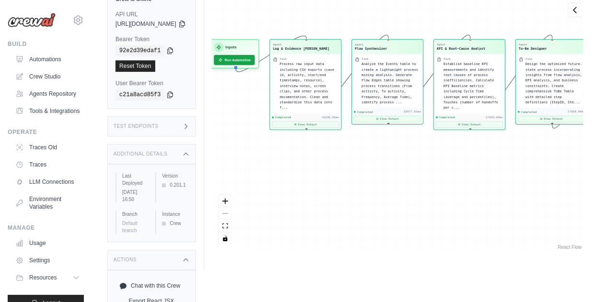
drag, startPoint x: 328, startPoint y: 190, endPoint x: 612, endPoint y: 165, distance: 284.9
click at [605, 165] on html "shreya.chopra@capgemini.com Settings Build Automations Resources" at bounding box center [303, 87] width 606 height 385
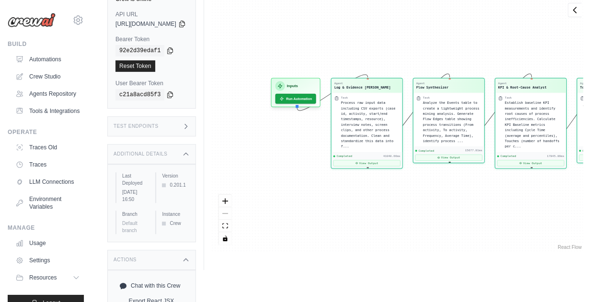
drag, startPoint x: 363, startPoint y: 142, endPoint x: 425, endPoint y: 183, distance: 74.4
click at [425, 183] on div "Agent Log & Evidence Ingestor Task Process raw input data including CSV exports…" at bounding box center [397, 123] width 371 height 257
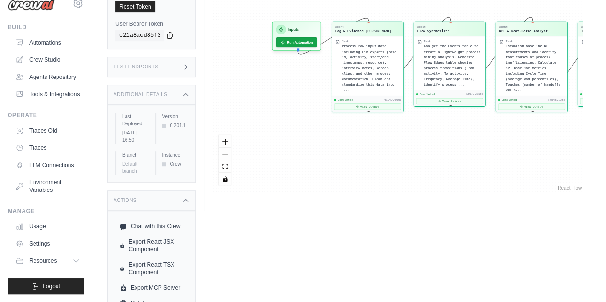
scroll to position [0, 0]
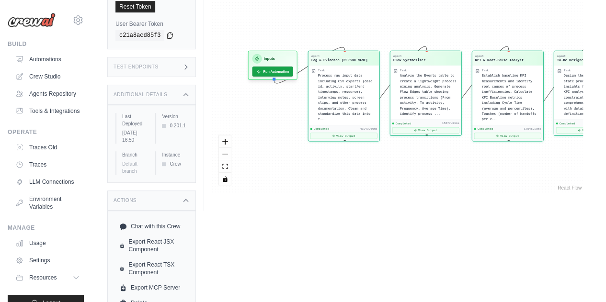
drag, startPoint x: 427, startPoint y: 154, endPoint x: 404, endPoint y: 183, distance: 37.5
click at [404, 183] on div "Agent Log & Evidence Ingestor Task Process raw input data including CSV exports…" at bounding box center [397, 64] width 371 height 257
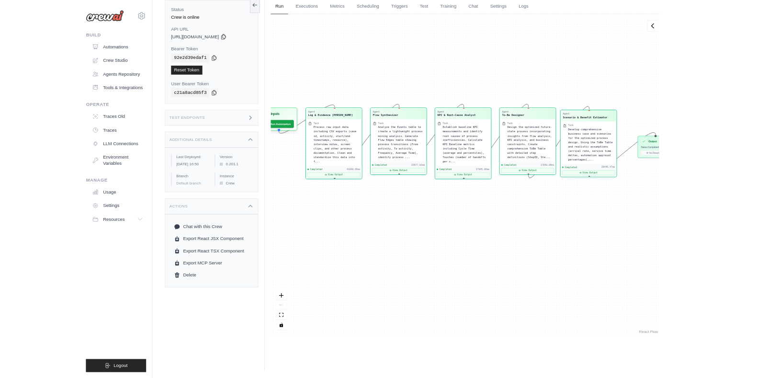
scroll to position [495, 0]
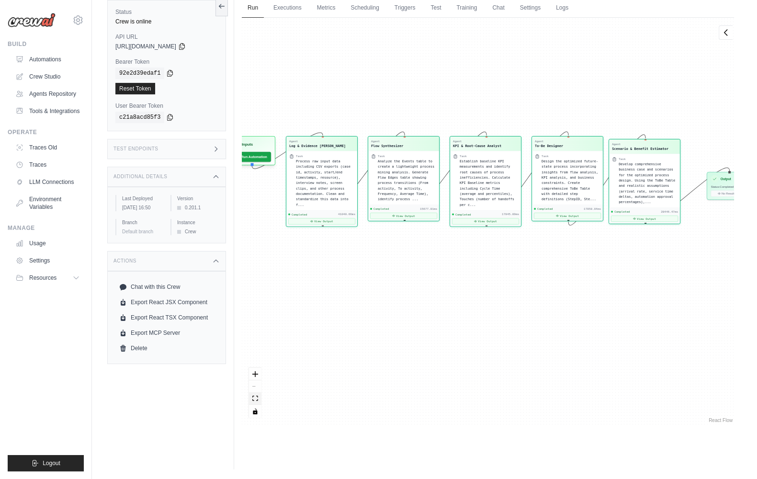
click at [256, 302] on icon "fit view" at bounding box center [255, 397] width 6 height 5
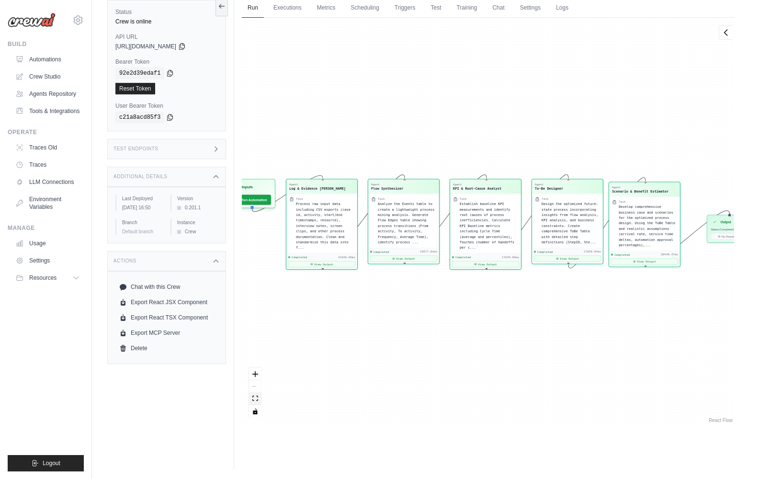
click at [255, 302] on icon "fit view" at bounding box center [255, 397] width 6 height 5
click at [221, 7] on icon at bounding box center [222, 6] width 8 height 8
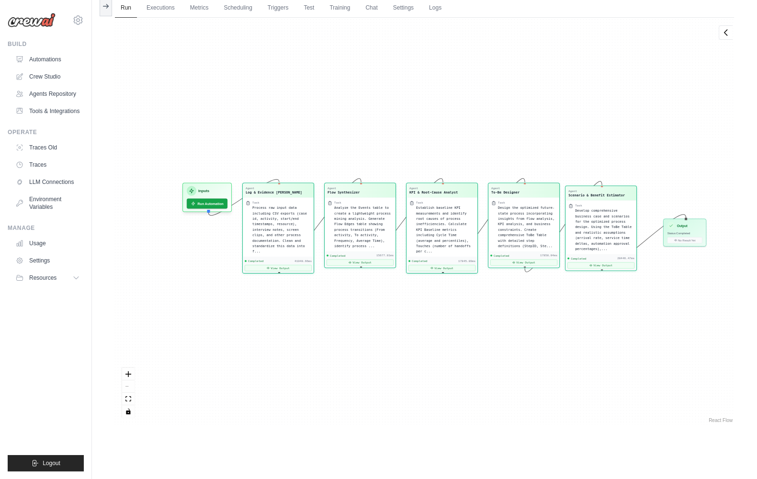
drag, startPoint x: 178, startPoint y: 145, endPoint x: 262, endPoint y: 148, distance: 83.8
click at [262, 148] on div "Agent Log & Evidence Ingestor Task Process raw input data including CSV exports…" at bounding box center [424, 221] width 619 height 407
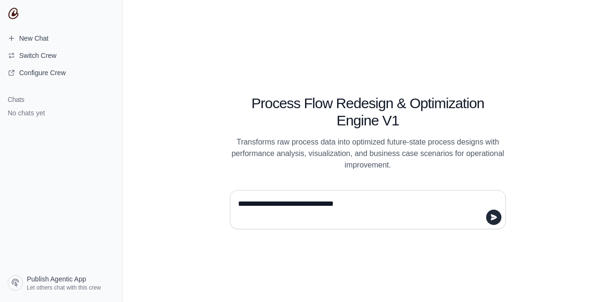
drag, startPoint x: 293, startPoint y: 205, endPoint x: 267, endPoint y: 203, distance: 26.4
click at [267, 203] on textarea "**********" at bounding box center [365, 209] width 258 height 27
click at [281, 203] on textarea "**********" at bounding box center [365, 209] width 258 height 27
click at [300, 205] on textarea "**********" at bounding box center [365, 209] width 258 height 27
click at [370, 204] on textarea "**********" at bounding box center [365, 209] width 258 height 27
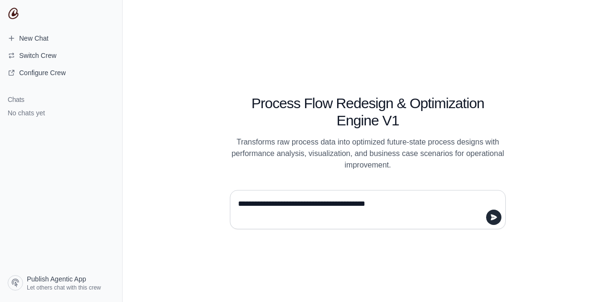
type textarea "**********"
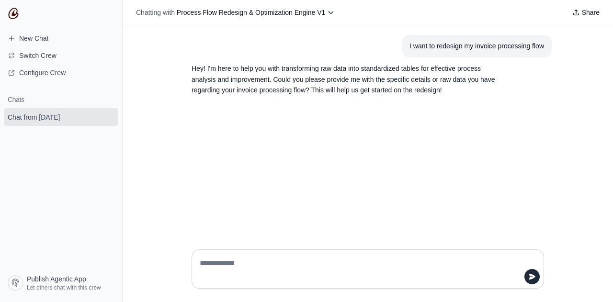
click at [249, 268] on textarea at bounding box center [365, 269] width 334 height 27
type textarea "**********"
